Goal: Transaction & Acquisition: Download file/media

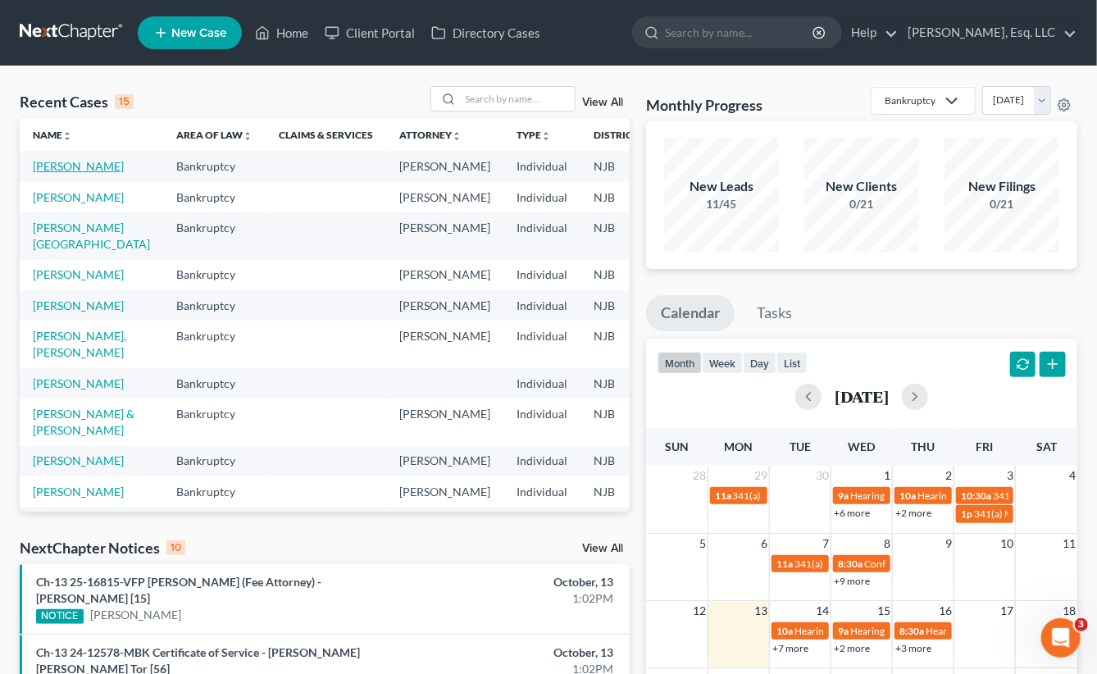
click at [43, 162] on link "[PERSON_NAME]" at bounding box center [78, 166] width 91 height 14
select select "0"
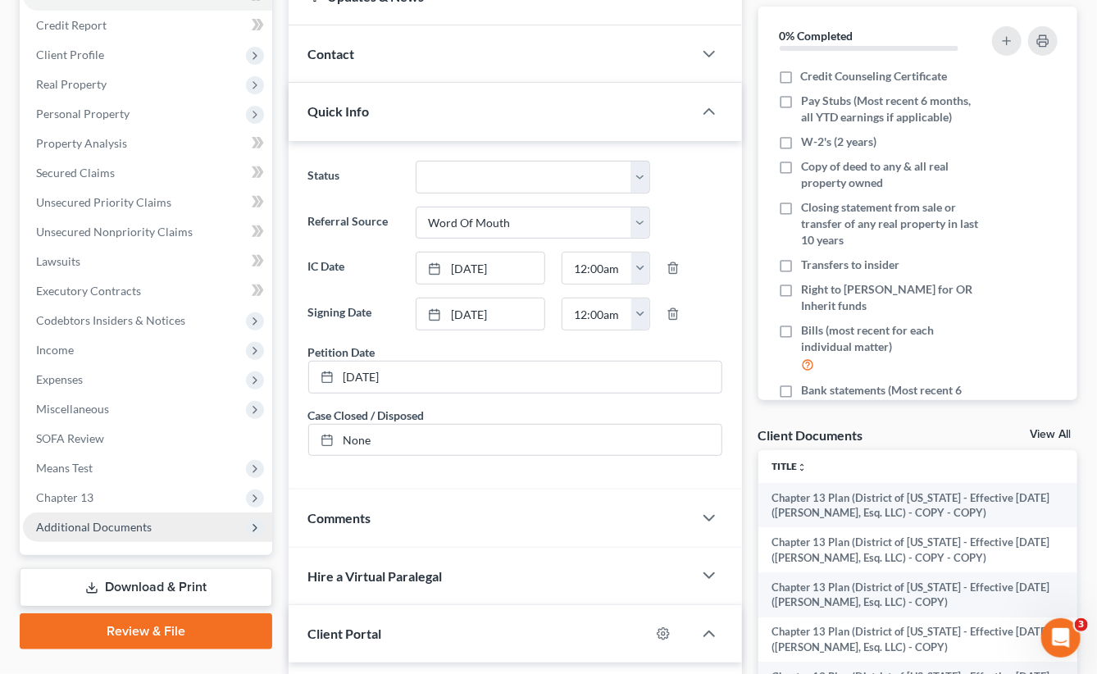
scroll to position [328, 0]
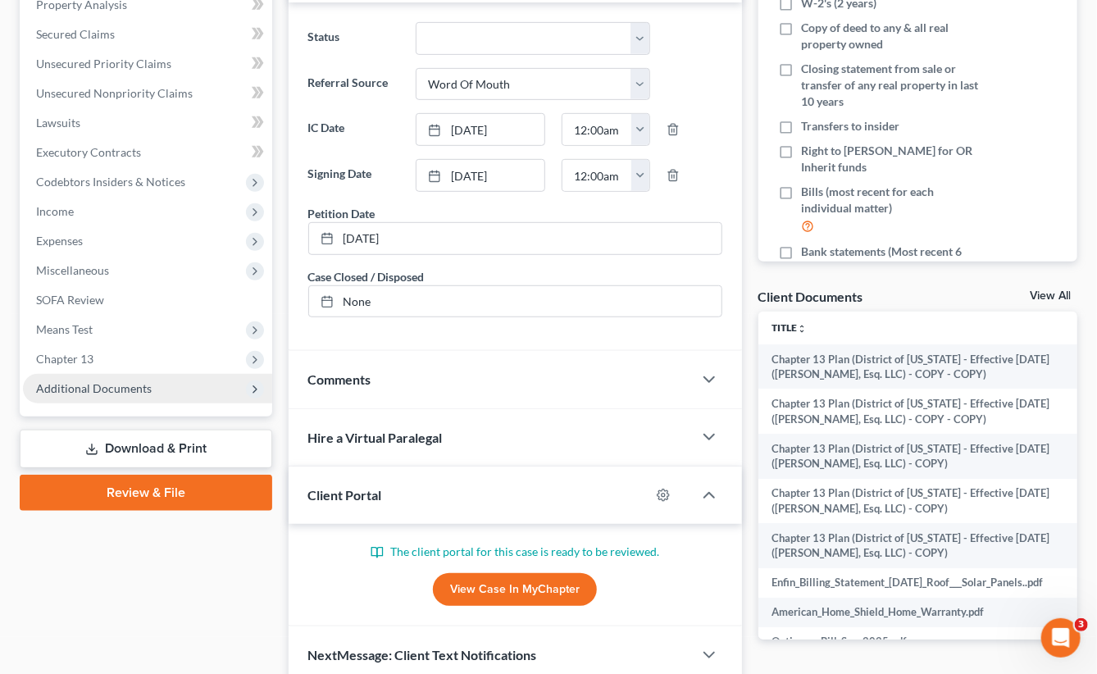
click at [105, 389] on span "Additional Documents" at bounding box center [94, 388] width 116 height 14
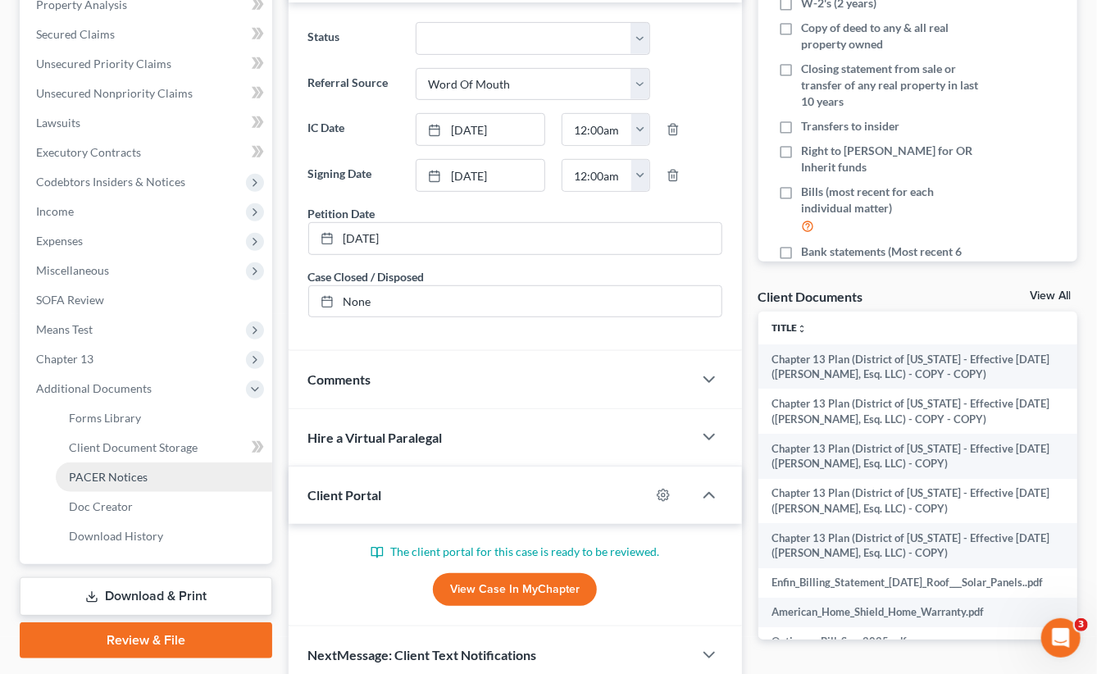
click at [129, 478] on span "PACER Notices" at bounding box center [108, 477] width 79 height 14
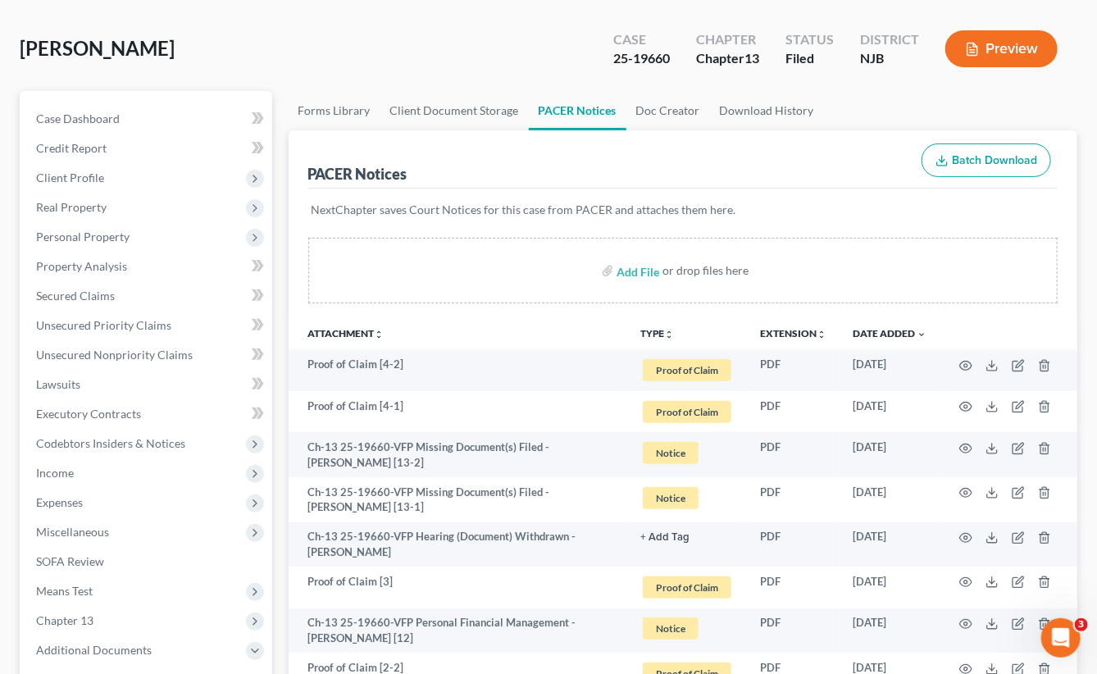
scroll to position [164, 0]
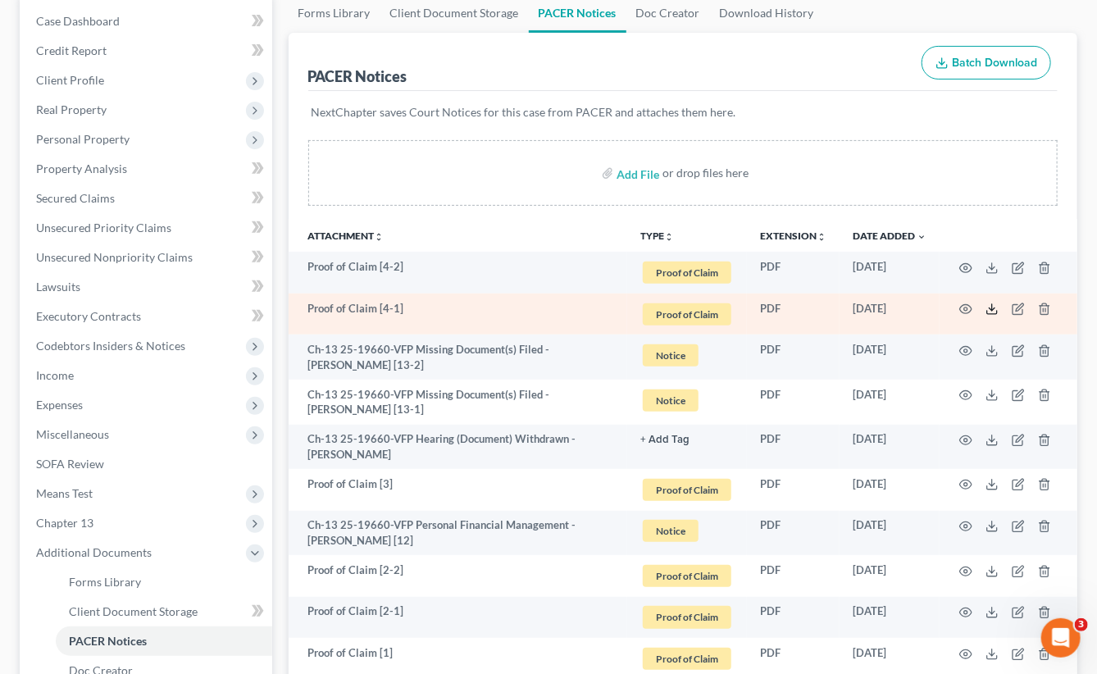
click at [992, 306] on line at bounding box center [992, 307] width 0 height 7
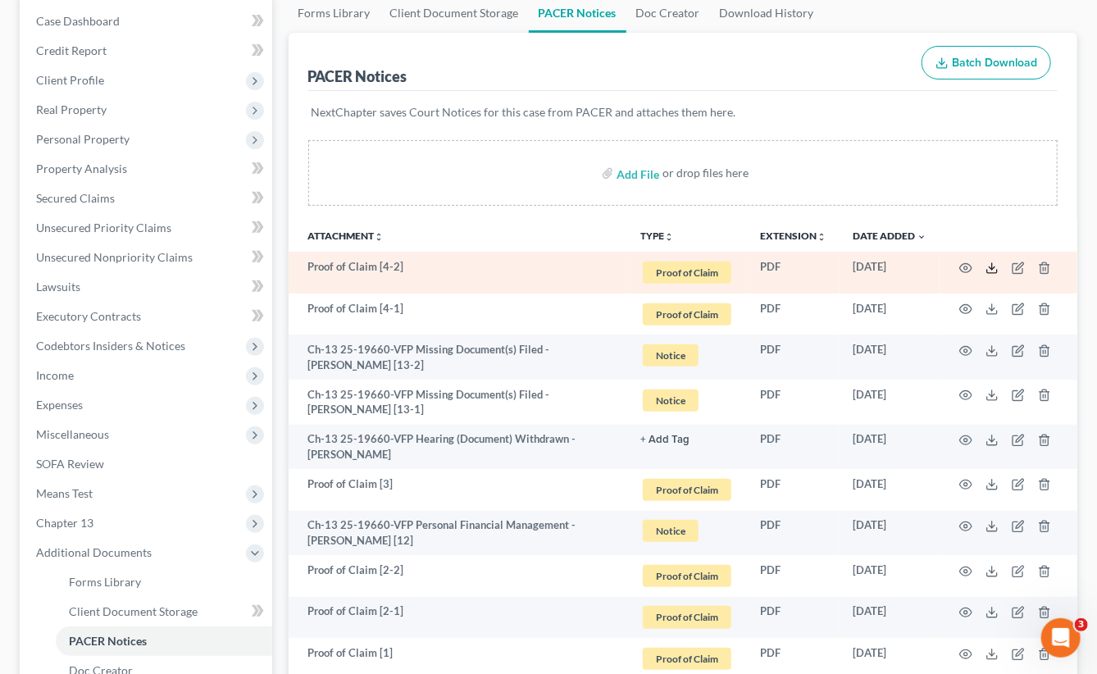
click at [994, 263] on icon at bounding box center [991, 267] width 13 height 13
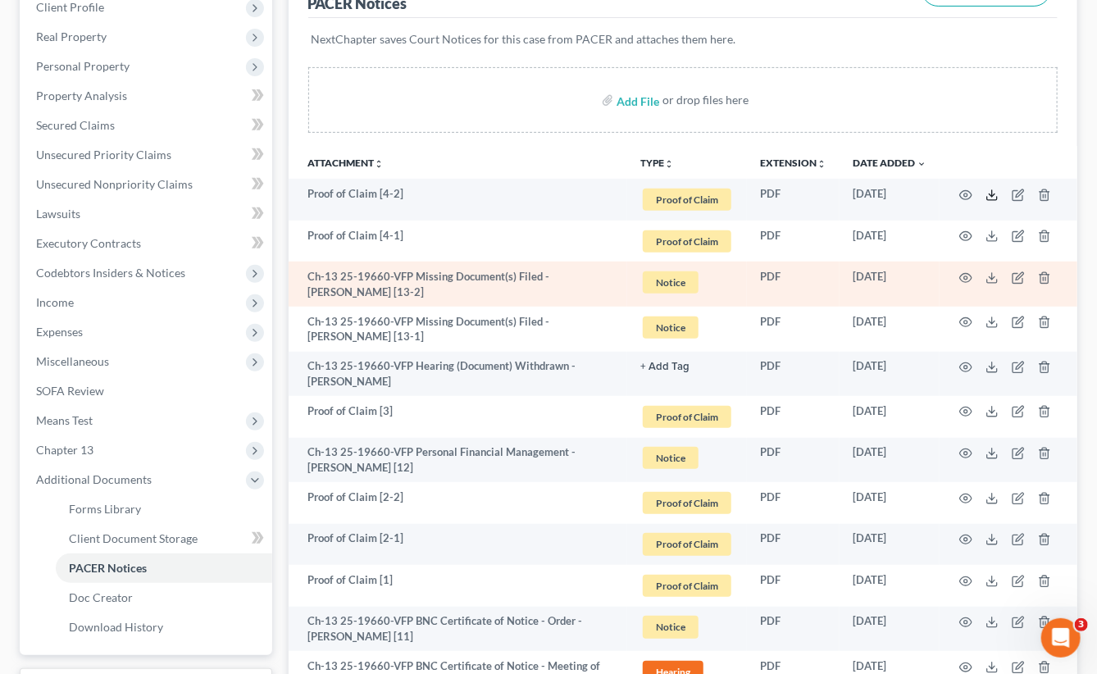
scroll to position [328, 0]
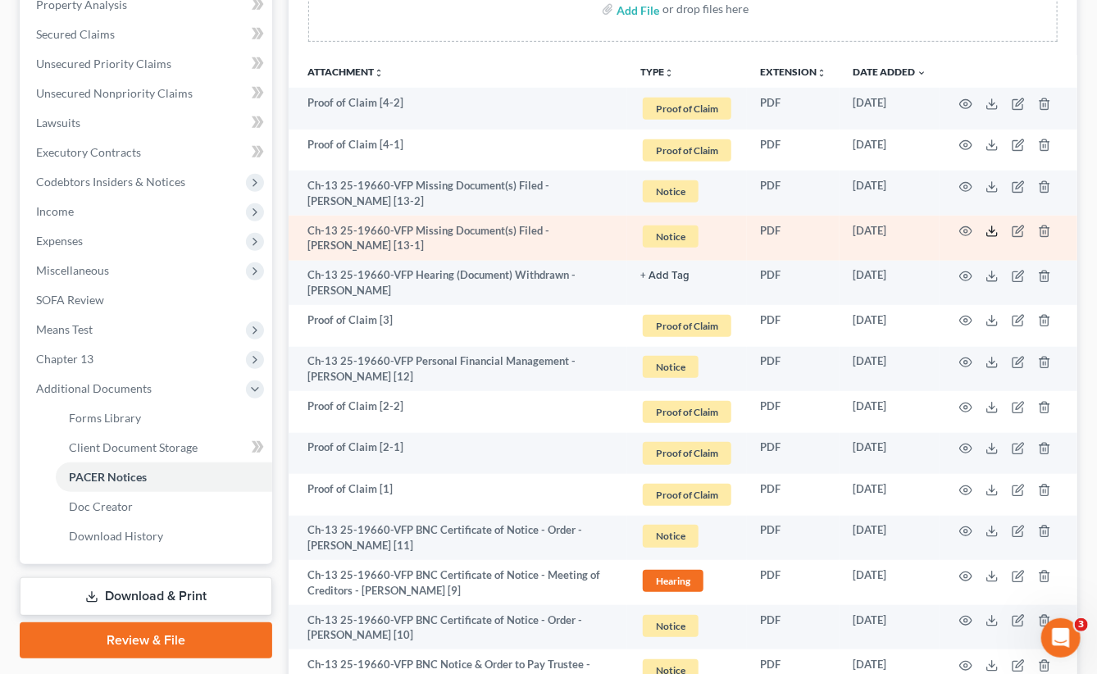
click at [990, 231] on icon at bounding box center [991, 231] width 13 height 13
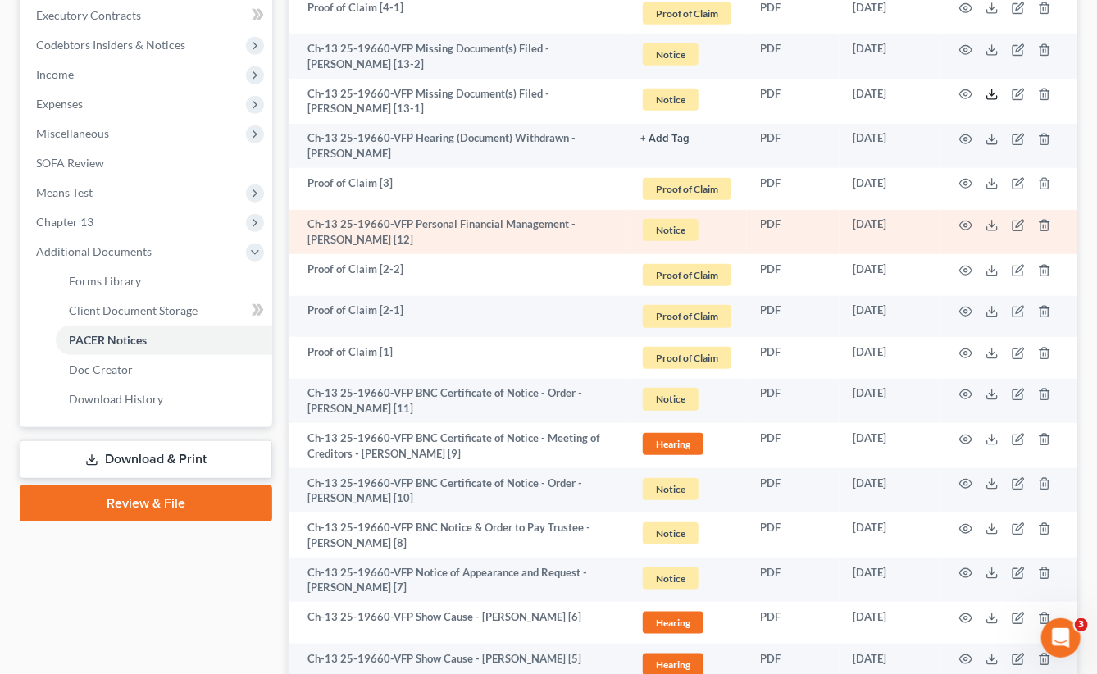
scroll to position [492, 0]
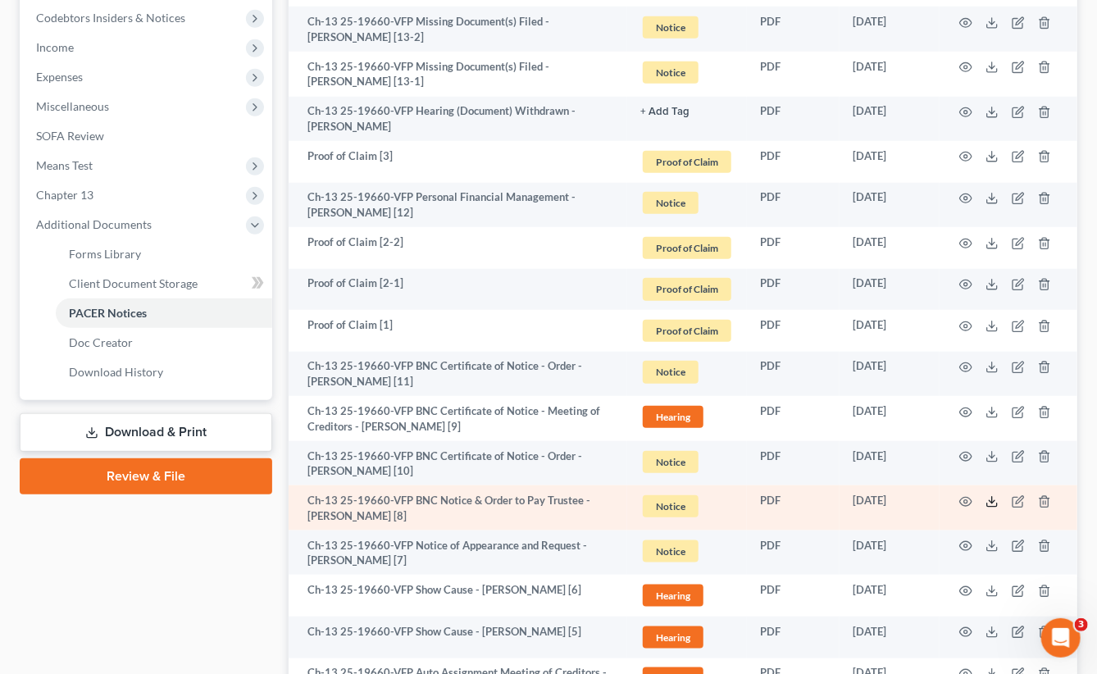
click at [994, 502] on icon at bounding box center [991, 501] width 13 height 13
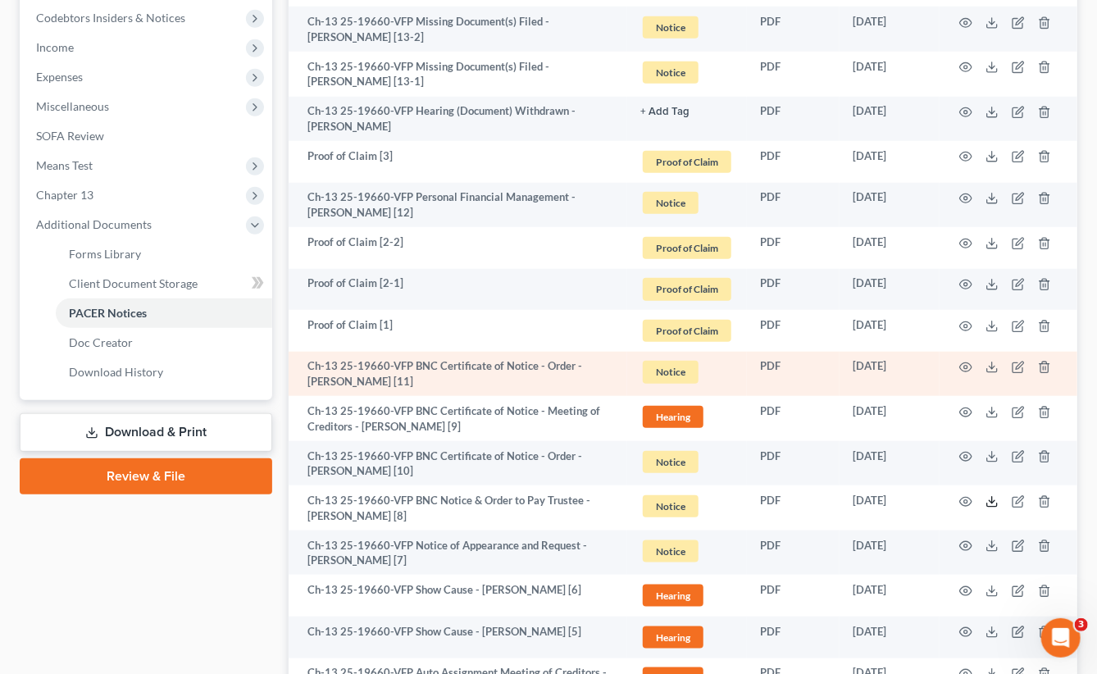
scroll to position [826, 0]
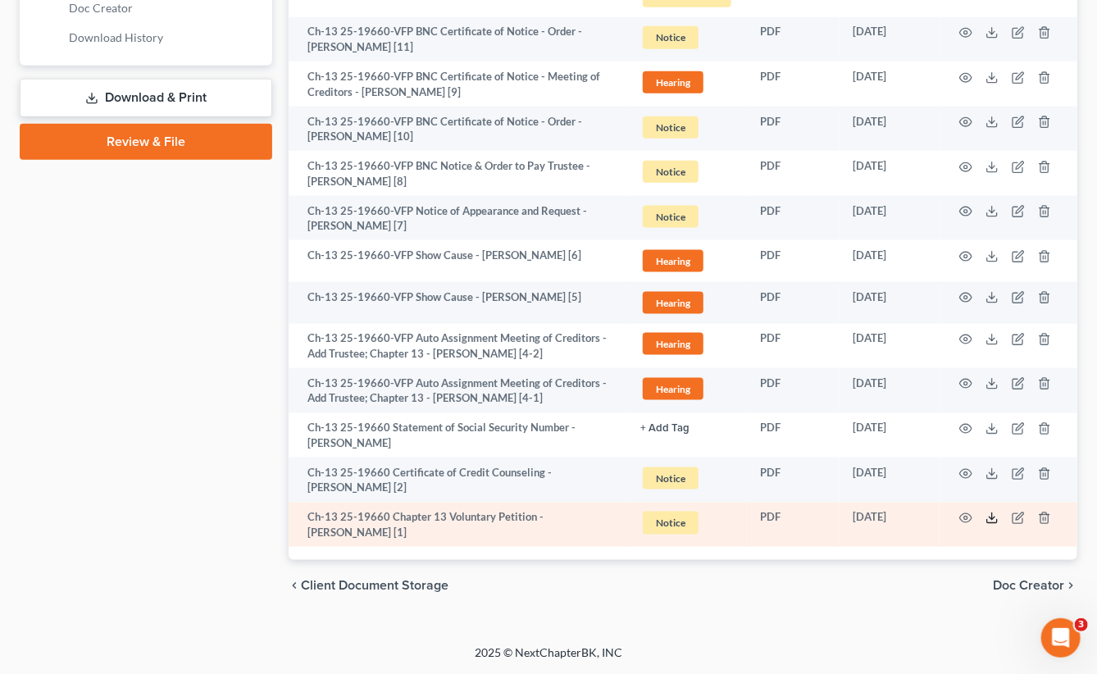
click at [989, 512] on icon at bounding box center [991, 518] width 13 height 13
